Goal: Task Accomplishment & Management: Manage account settings

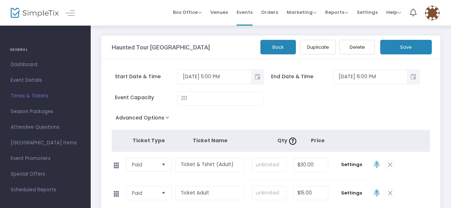
click at [36, 96] on span "Times & Tickets" at bounding box center [45, 95] width 69 height 9
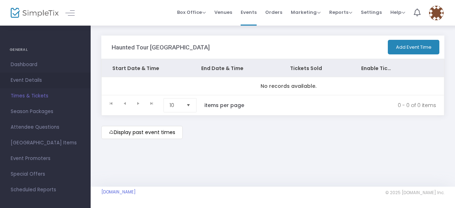
click at [42, 78] on span "Event Details" at bounding box center [45, 80] width 69 height 9
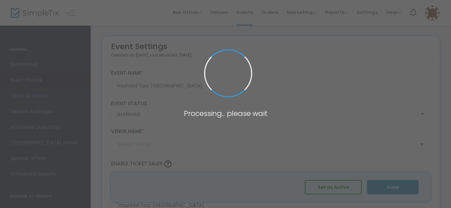
type input "[GEOGRAPHIC_DATA]"
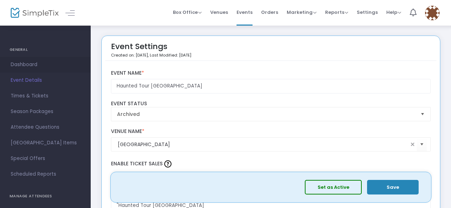
click at [36, 65] on span "Dashboard" at bounding box center [45, 64] width 69 height 9
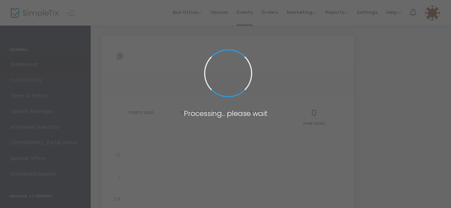
type input "[URL][DOMAIN_NAME]"
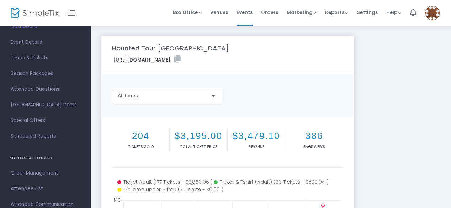
scroll to position [78, 0]
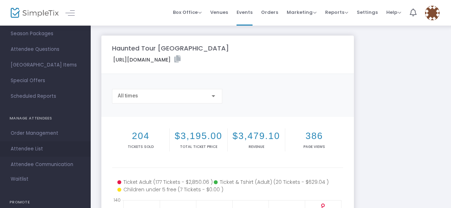
click at [36, 150] on span "Attendee List" at bounding box center [45, 148] width 69 height 9
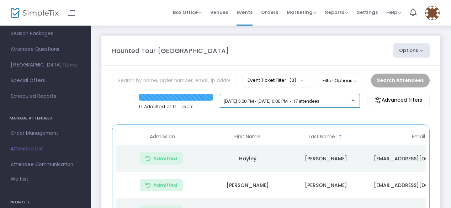
click at [356, 102] on div "[DATE] 5:00 PM - [DATE] 6:00 PM • 17 attendees" at bounding box center [290, 101] width 133 height 5
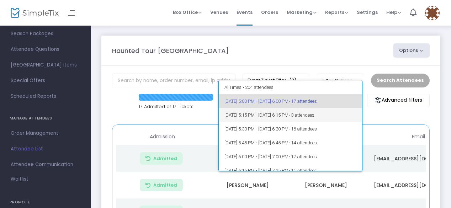
click at [315, 113] on span "• 3 attendees" at bounding box center [302, 114] width 26 height 5
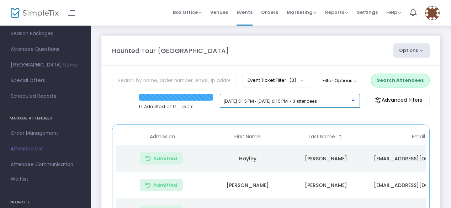
click at [356, 97] on div at bounding box center [354, 98] width 5 height 5
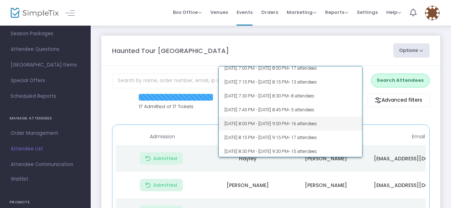
scroll to position [128, 0]
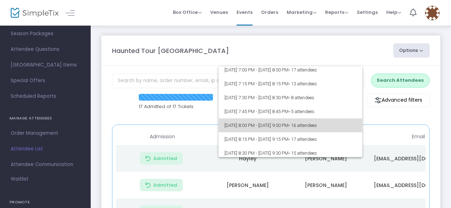
click at [324, 125] on span "[DATE] 8:00 PM - [DATE] 9:00 PM • 16 attendees" at bounding box center [290, 125] width 132 height 14
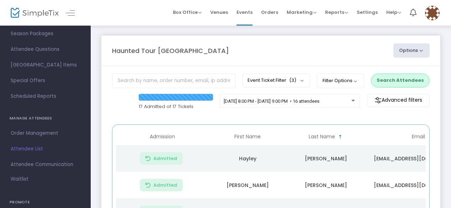
click at [411, 82] on button "Search Attendees" at bounding box center [400, 81] width 59 height 14
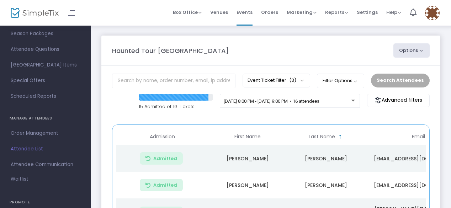
click at [386, 158] on td "[EMAIL_ADDRESS][DOMAIN_NAME]" at bounding box center [418, 158] width 107 height 27
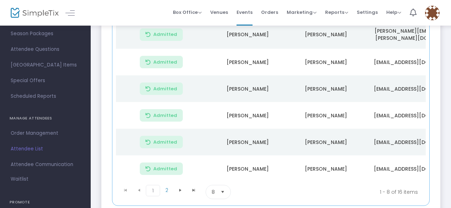
scroll to position [176, 0]
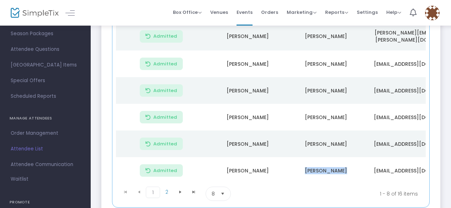
drag, startPoint x: 302, startPoint y: 181, endPoint x: 374, endPoint y: 172, distance: 73.1
click at [374, 172] on tr "Admitted [PERSON_NAME] [EMAIL_ADDRESS][DOMAIN_NAME] C-A40D712B-E Ticket & Tshir…" at bounding box center [365, 170] width 498 height 27
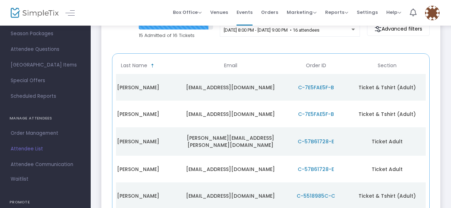
scroll to position [57, 0]
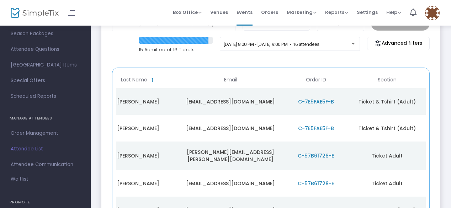
click at [249, 99] on td "[EMAIL_ADDRESS][DOMAIN_NAME]" at bounding box center [230, 101] width 107 height 27
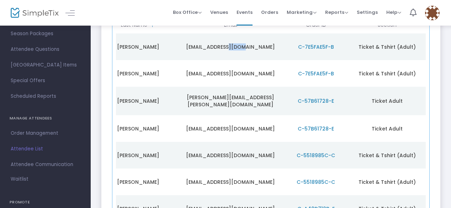
scroll to position [110, 0]
